Goal: Transaction & Acquisition: Purchase product/service

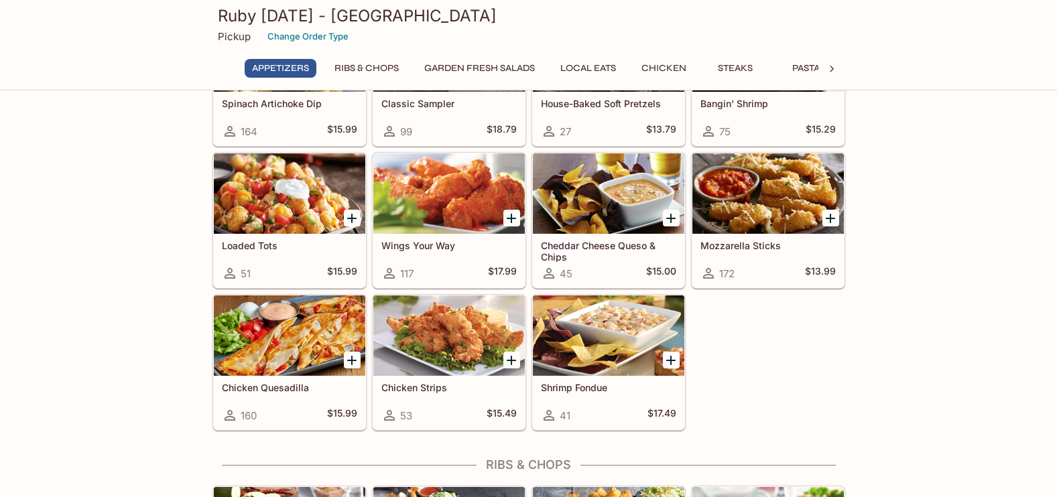
scroll to position [134, 0]
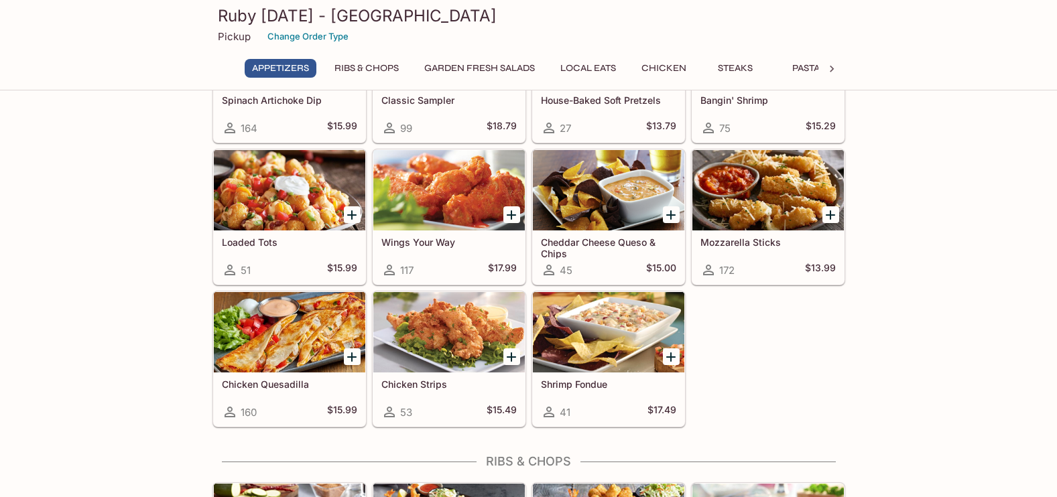
click at [663, 68] on button "Chicken" at bounding box center [664, 68] width 60 height 19
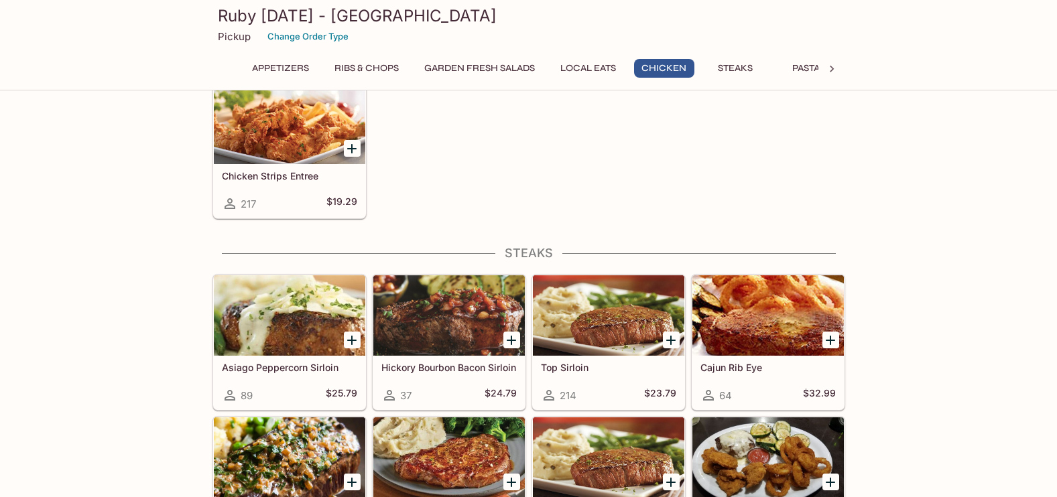
scroll to position [1602, 0]
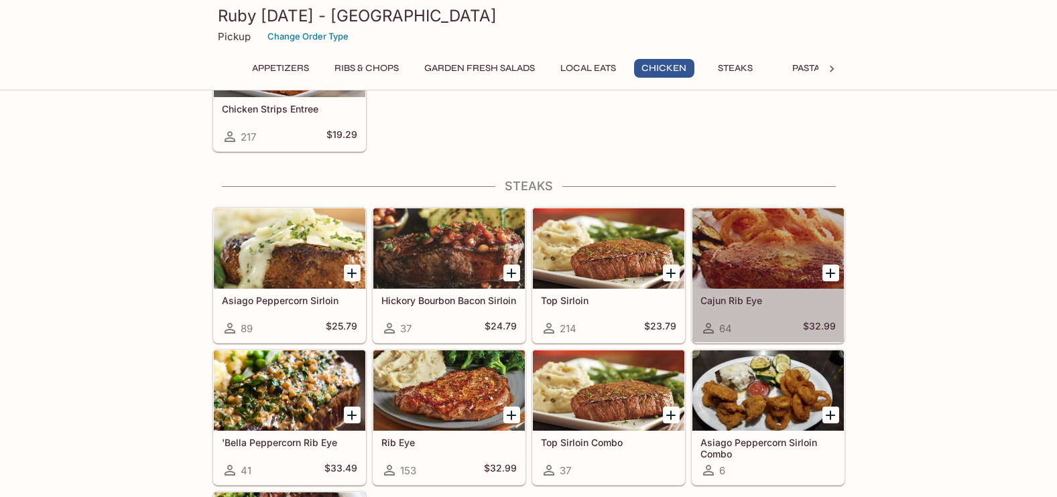
click at [734, 270] on div at bounding box center [767, 248] width 151 height 80
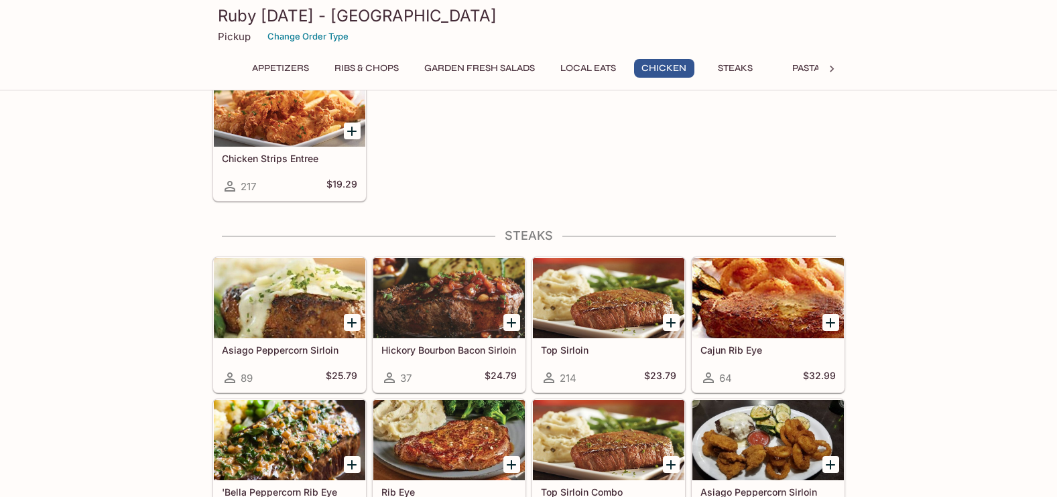
scroll to position [1418, 0]
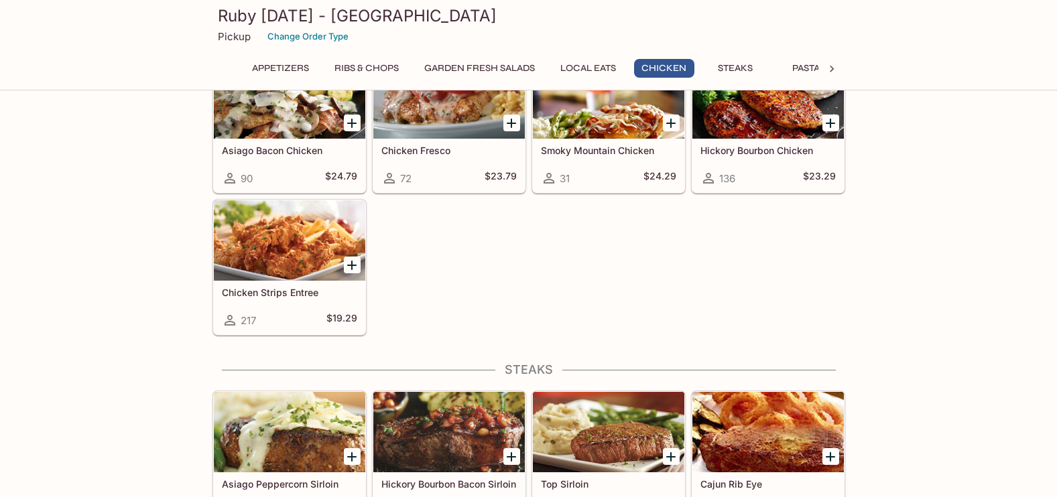
click at [831, 71] on icon at bounding box center [831, 68] width 13 height 13
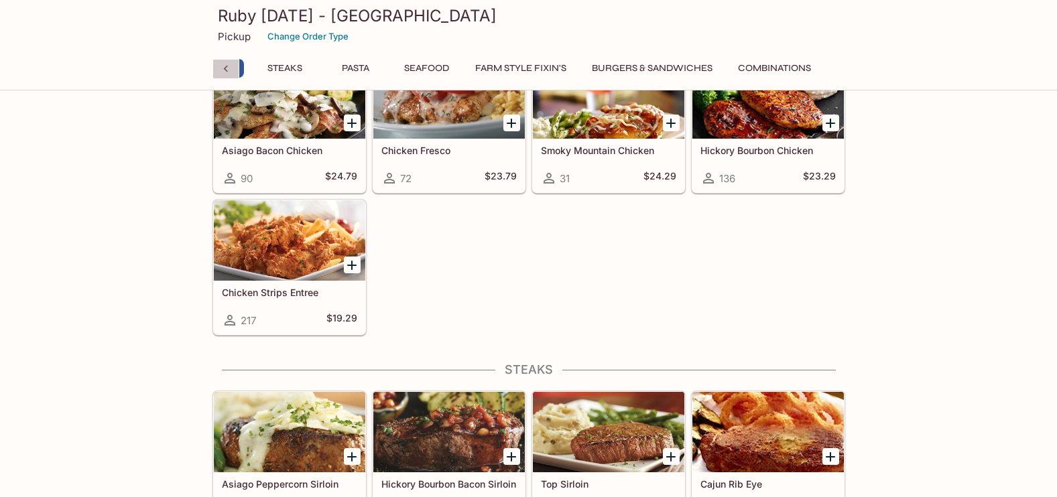
click at [221, 71] on icon at bounding box center [225, 68] width 13 height 13
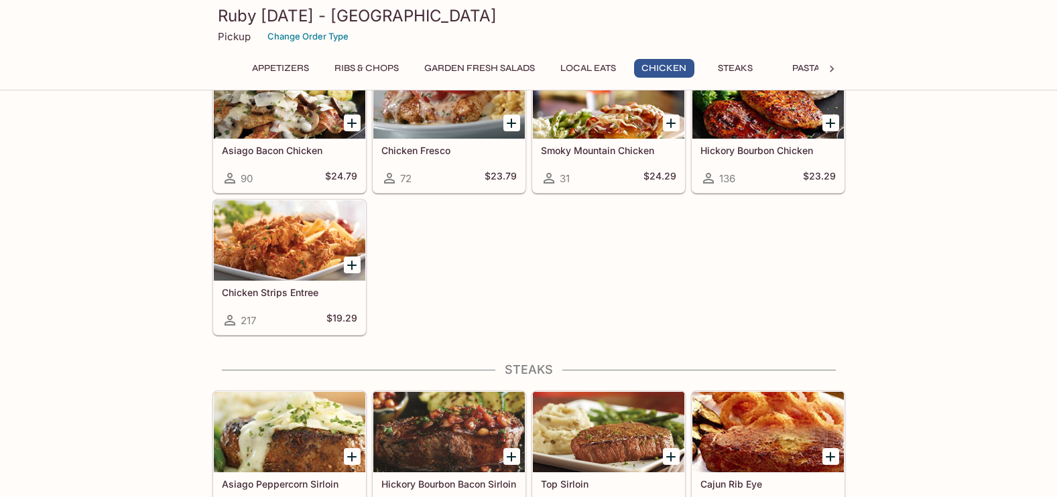
click at [805, 68] on button "Pasta" at bounding box center [806, 68] width 60 height 19
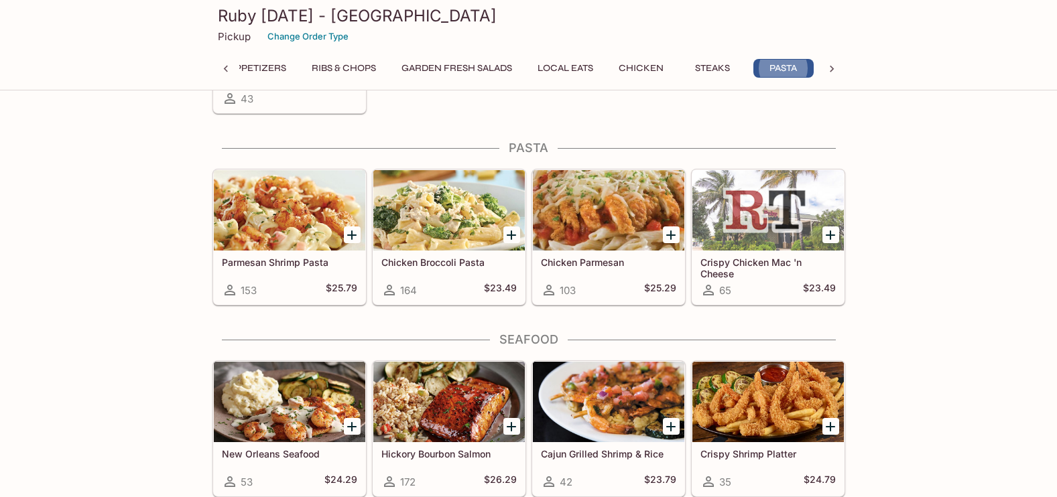
scroll to position [2143, 0]
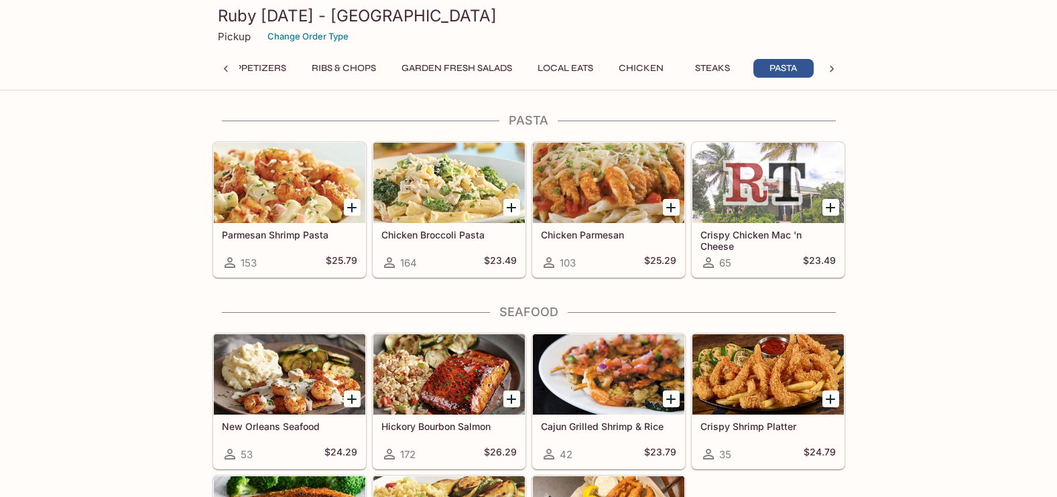
click at [831, 72] on icon at bounding box center [831, 68] width 13 height 13
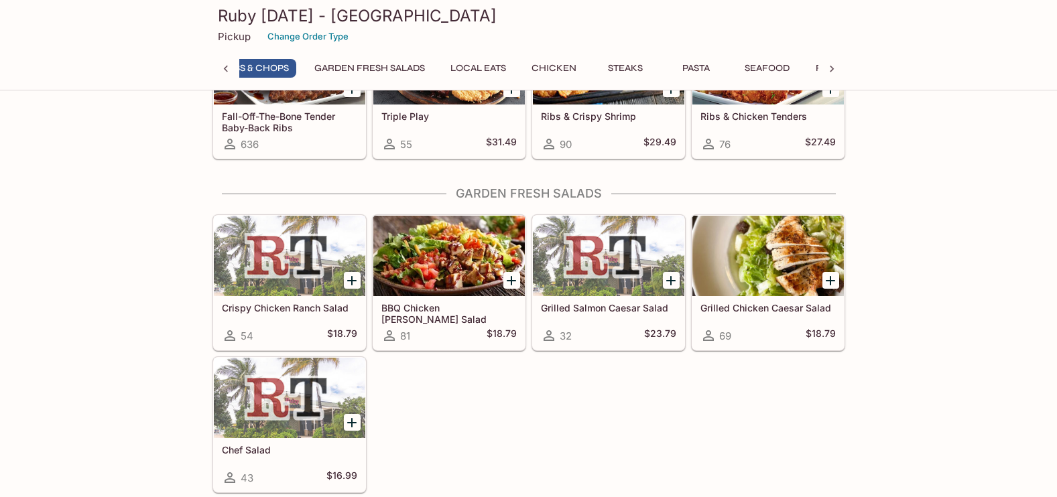
scroll to position [0, 89]
